Goal: Task Accomplishment & Management: Complete application form

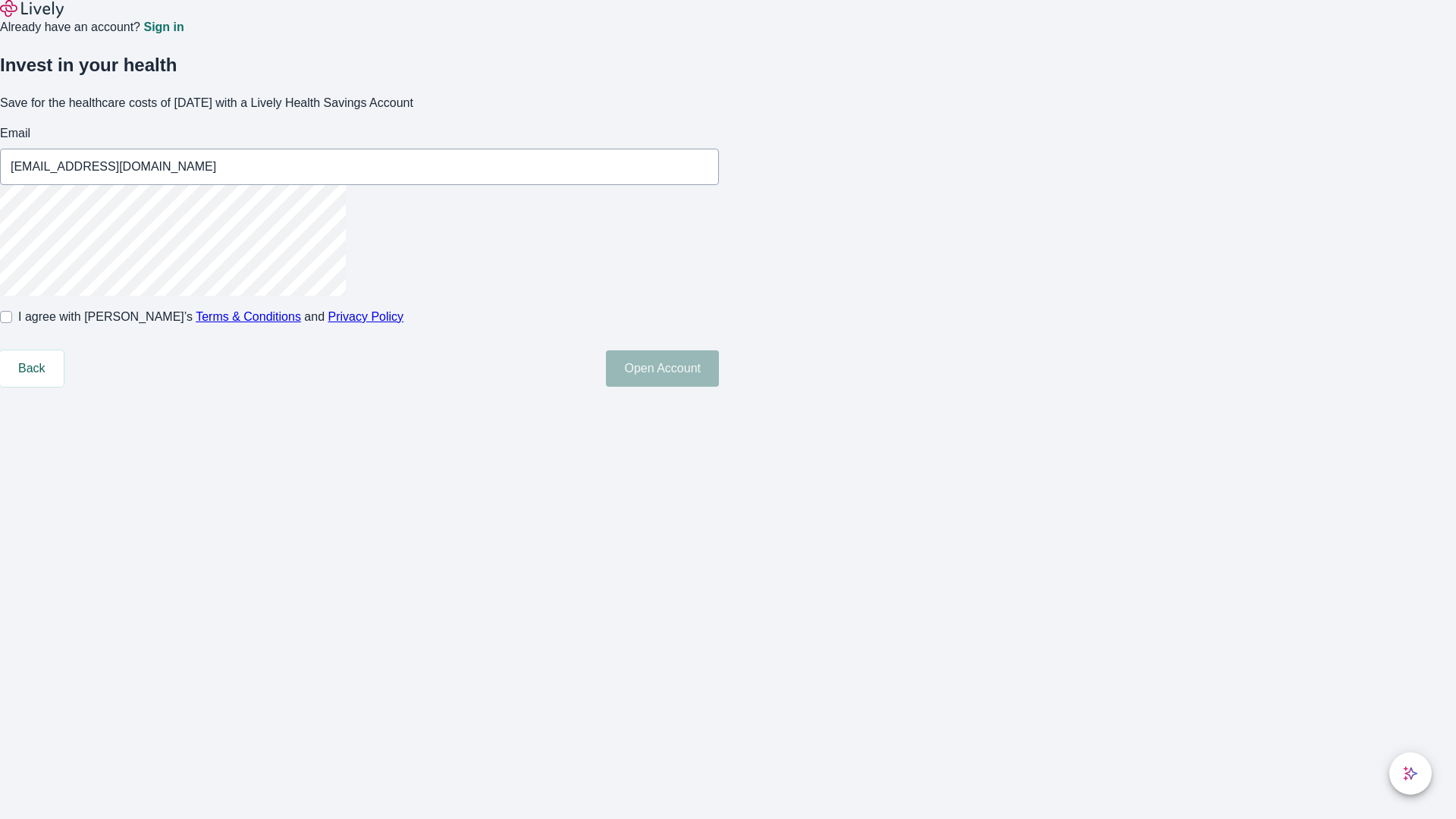
click at [12, 323] on input "I agree with Lively’s Terms & Conditions and Privacy Policy" at bounding box center [6, 317] width 12 height 12
checkbox input "true"
click at [719, 387] on button "Open Account" at bounding box center [662, 369] width 113 height 37
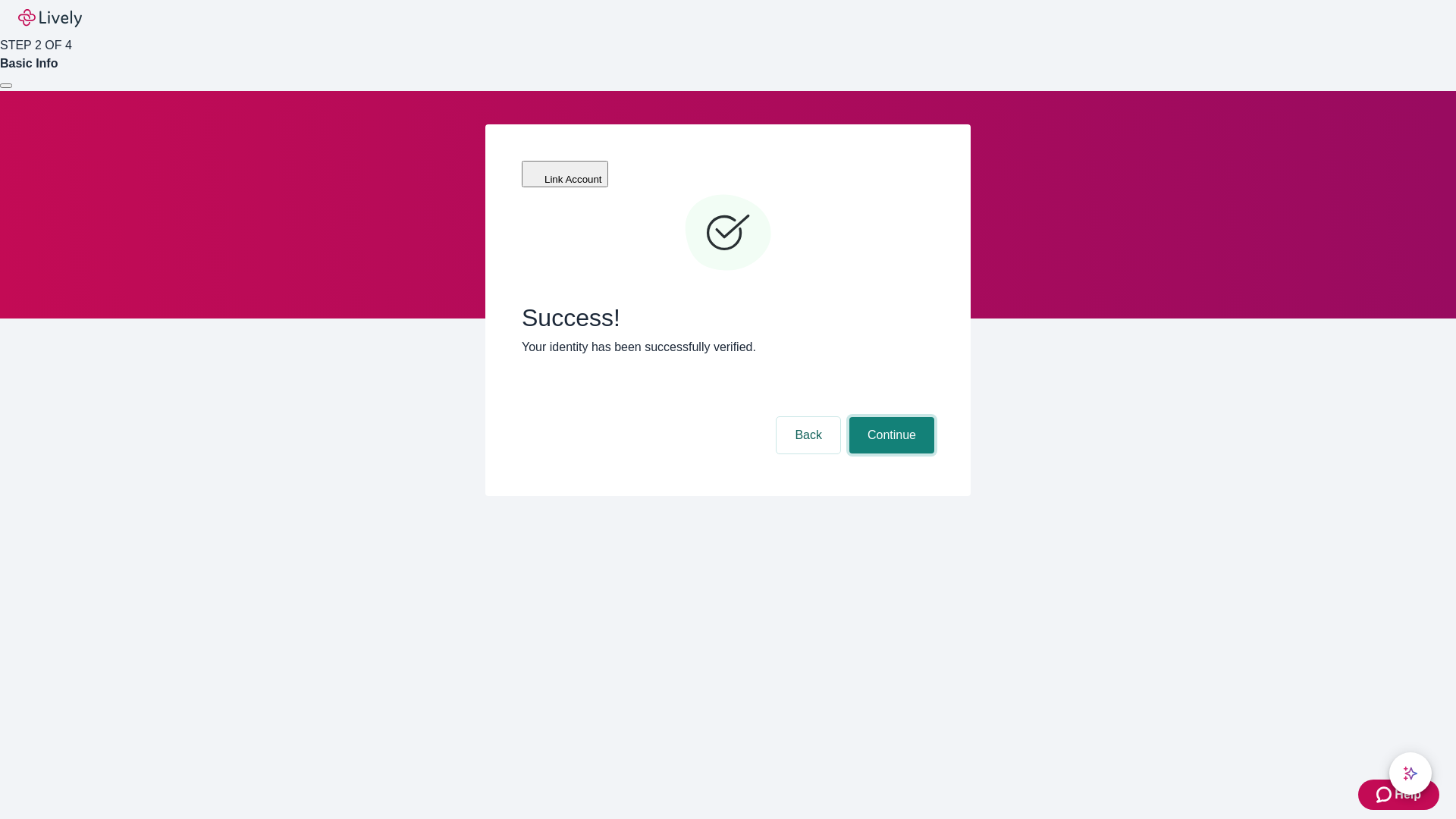
click at [890, 417] on button "Continue" at bounding box center [891, 436] width 85 height 37
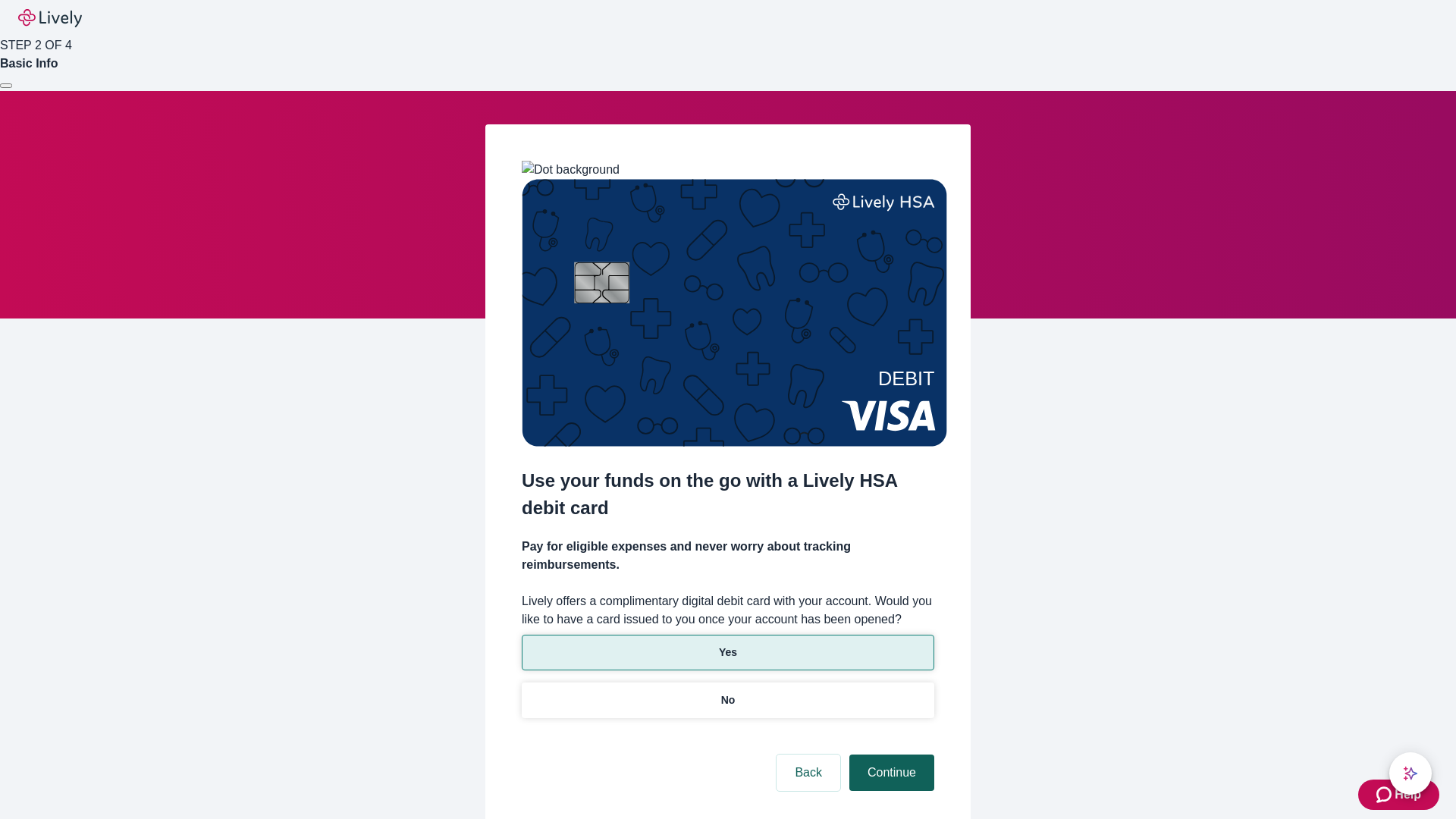
click at [728, 693] on p "No" at bounding box center [728, 700] width 15 height 16
click at [890, 755] on button "Continue" at bounding box center [891, 773] width 85 height 37
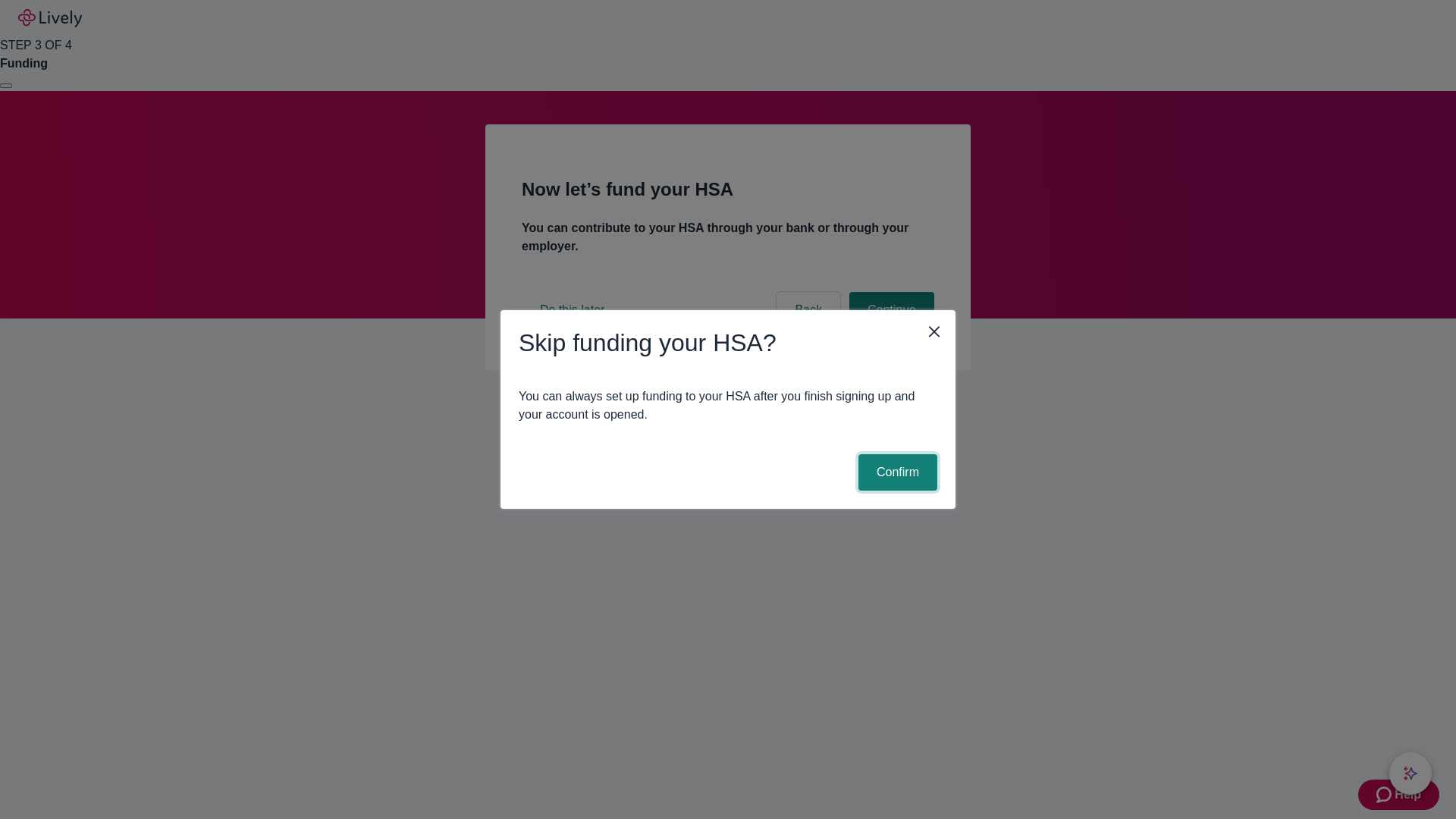
click at [895, 473] on button "Confirm" at bounding box center [898, 473] width 79 height 37
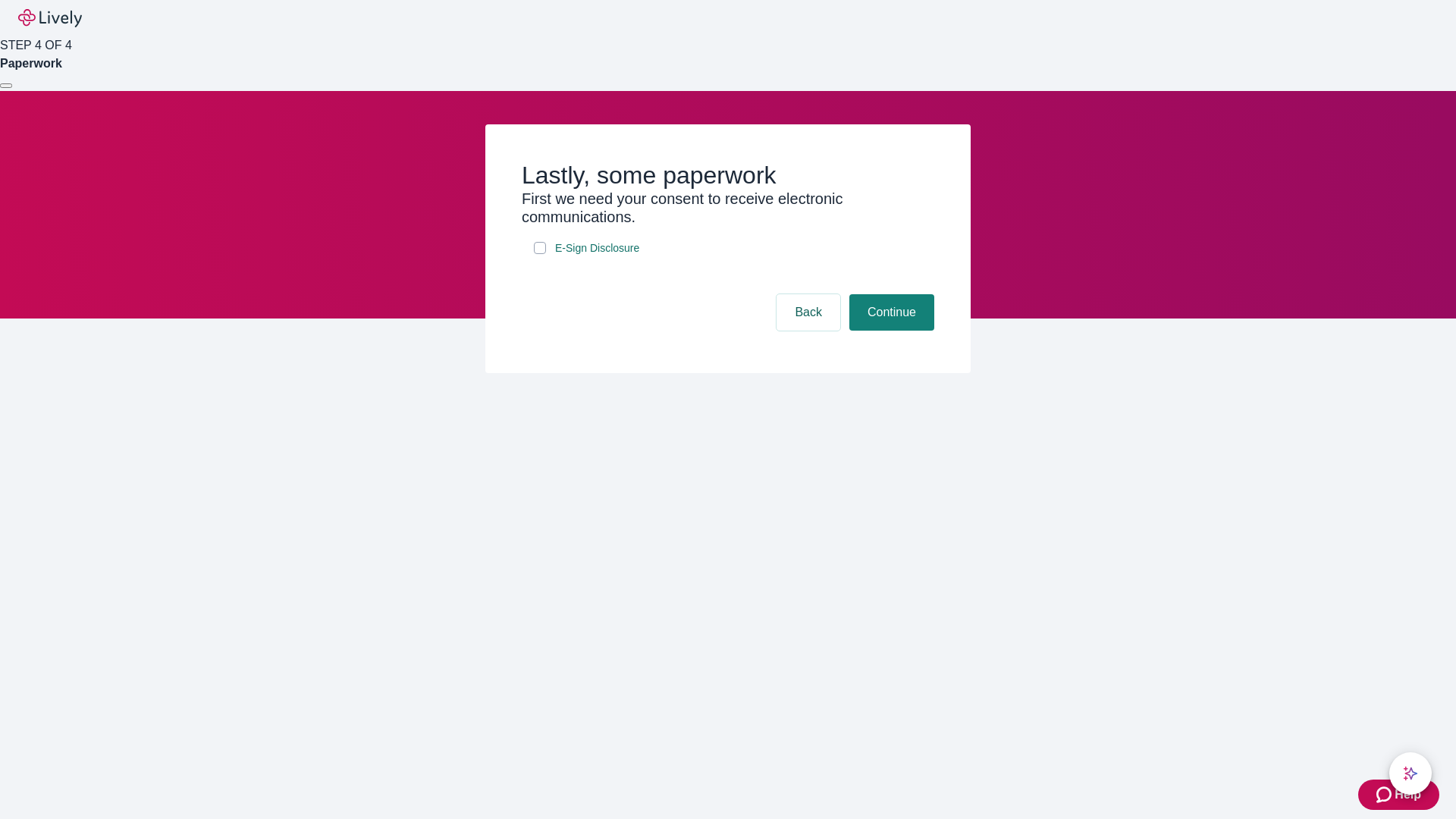
click at [540, 254] on input "E-Sign Disclosure" at bounding box center [540, 248] width 12 height 12
checkbox input "true"
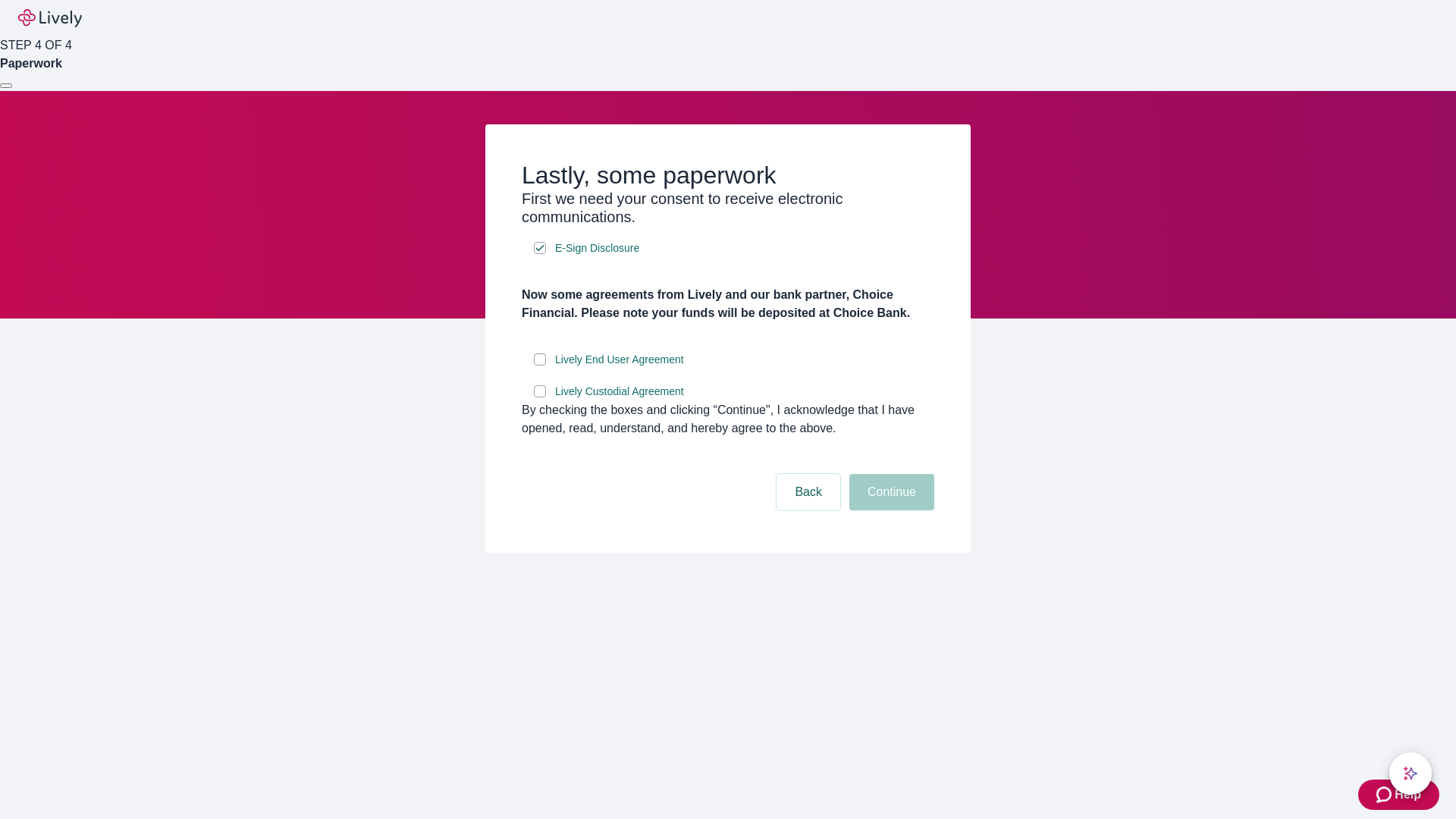
click at [540, 366] on input "Lively End User Agreement" at bounding box center [540, 359] width 12 height 12
checkbox input "true"
click at [540, 397] on input "Lively Custodial Agreement" at bounding box center [540, 391] width 12 height 12
checkbox input "true"
click at [890, 510] on button "Continue" at bounding box center [891, 493] width 85 height 37
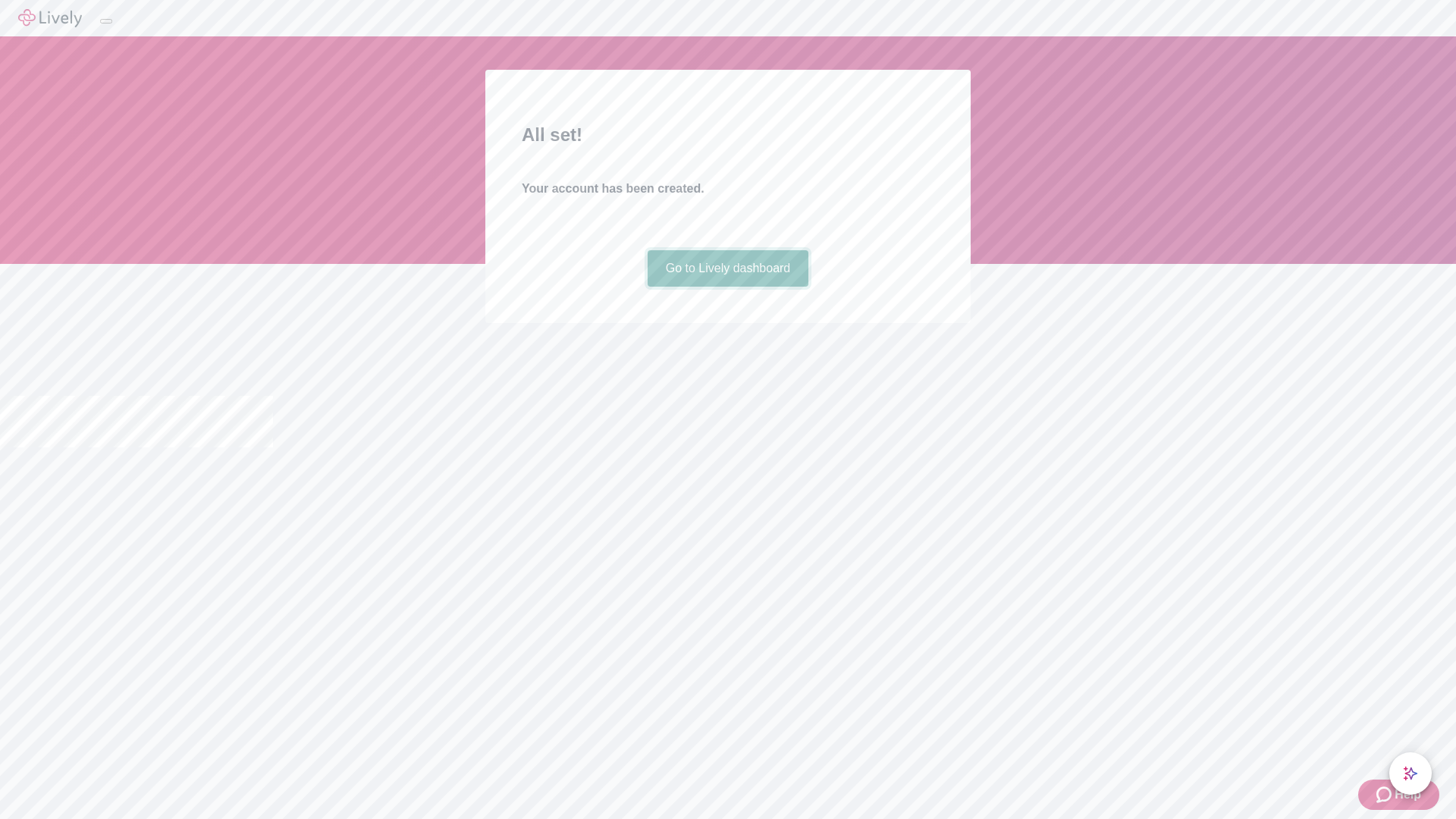
click at [728, 287] on link "Go to Lively dashboard" at bounding box center [728, 269] width 161 height 37
